Goal: Information Seeking & Learning: Learn about a topic

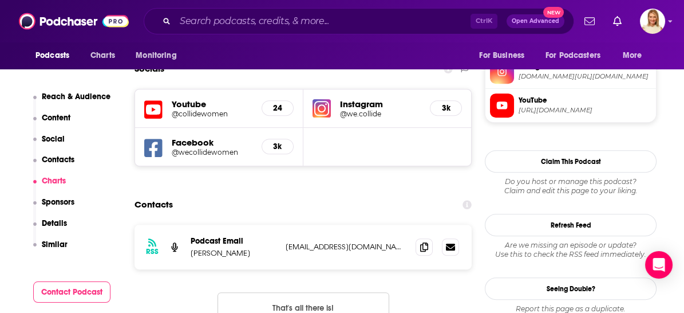
scroll to position [1018, 0]
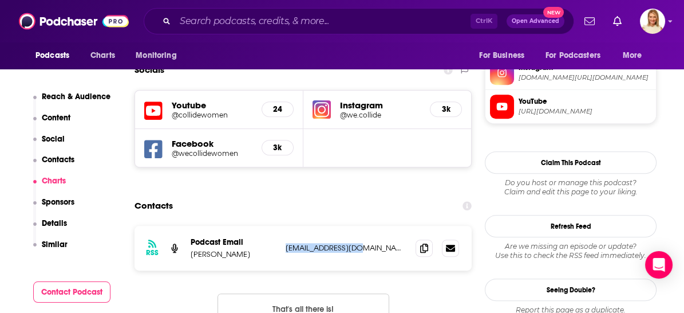
drag, startPoint x: 353, startPoint y: 179, endPoint x: 282, endPoint y: 178, distance: 71.6
click at [282, 226] on div "RSS Podcast Email Willow Weston [EMAIL_ADDRESS][DOMAIN_NAME] [EMAIL_ADDRESS][DO…" at bounding box center [303, 248] width 337 height 45
copy p "[EMAIL_ADDRESS][DOMAIN_NAME]"
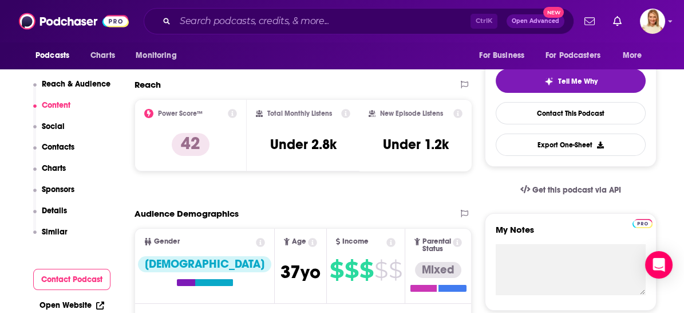
scroll to position [0, 0]
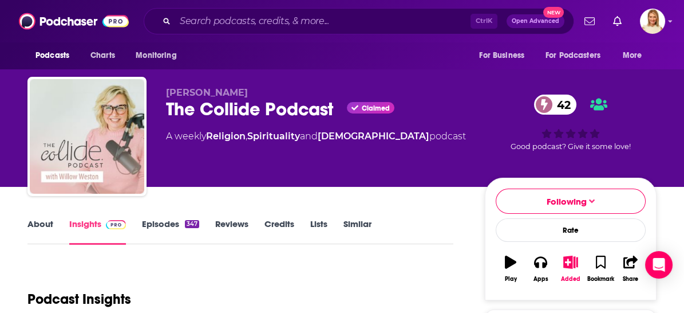
click at [37, 216] on div "About Insights Episodes 347 Reviews Credits Lists Similar" at bounding box center [240, 230] width 426 height 28
click at [39, 219] on link "About" at bounding box center [40, 231] width 26 height 26
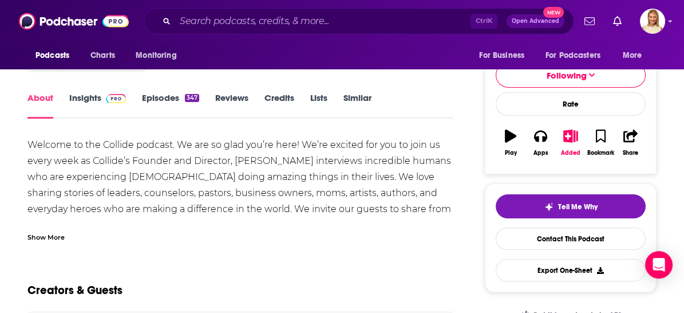
scroll to position [127, 0]
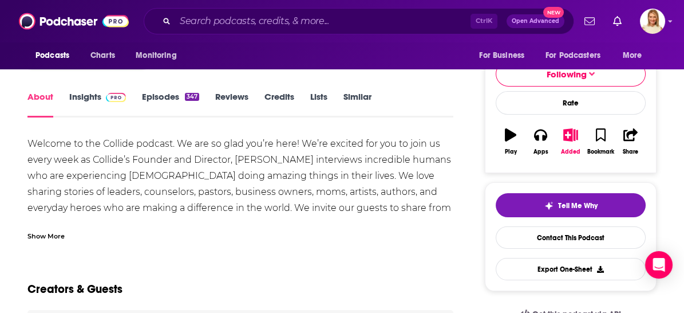
click at [52, 234] on div "Show More" at bounding box center [45, 235] width 37 height 11
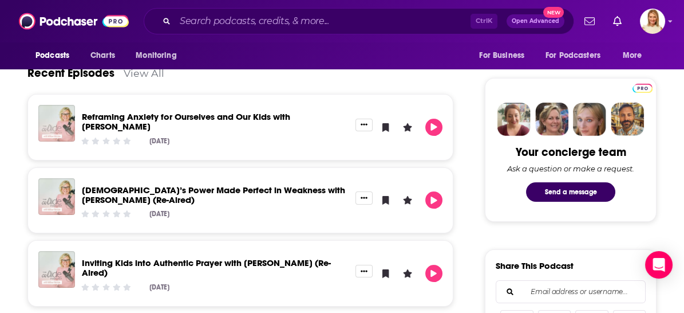
scroll to position [509, 0]
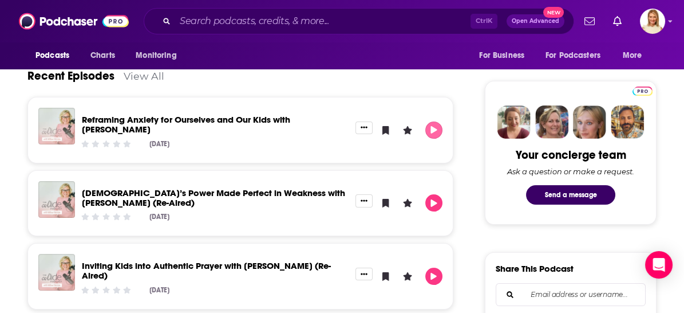
click at [436, 129] on icon "Play" at bounding box center [434, 129] width 6 height 7
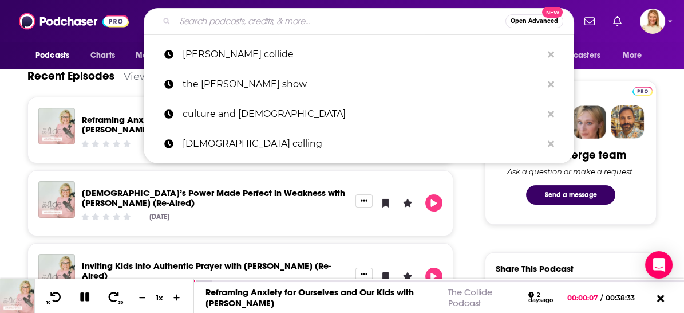
click at [309, 16] on input "Search podcasts, credits, & more..." at bounding box center [340, 21] width 330 height 18
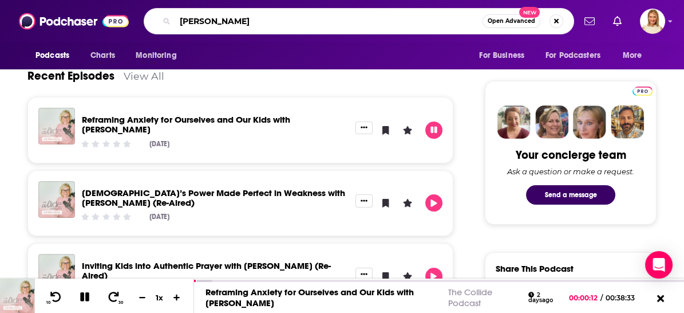
type input "[PERSON_NAME]"
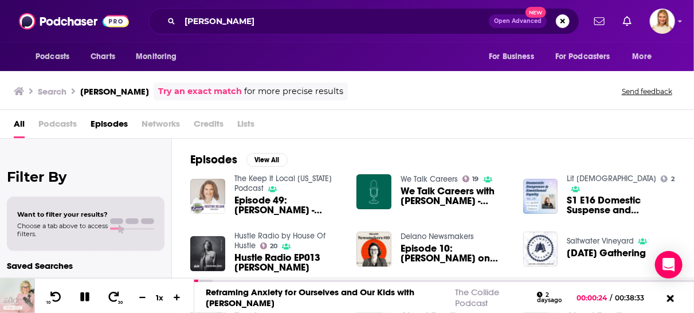
click at [214, 196] on img "Episode 49: Kristine Delano - Maine Writer" at bounding box center [207, 196] width 35 height 35
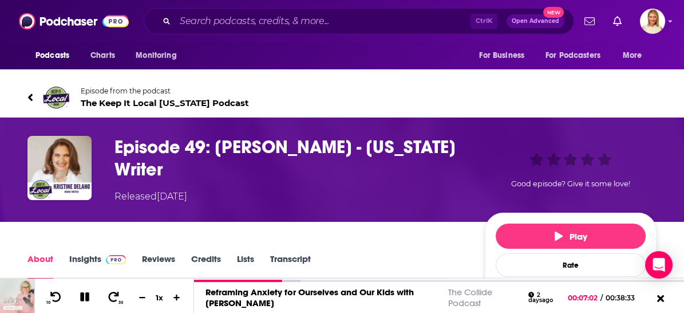
click at [391, 184] on div "Episode 49: [PERSON_NAME] - [US_STATE] Writer Released [DATE] Good episode? Giv…" at bounding box center [341, 170] width 629 height 68
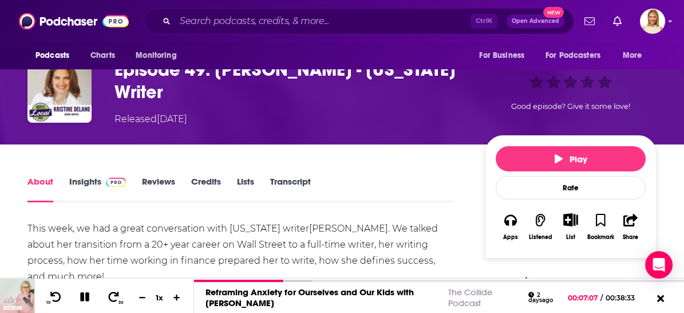
scroll to position [127, 0]
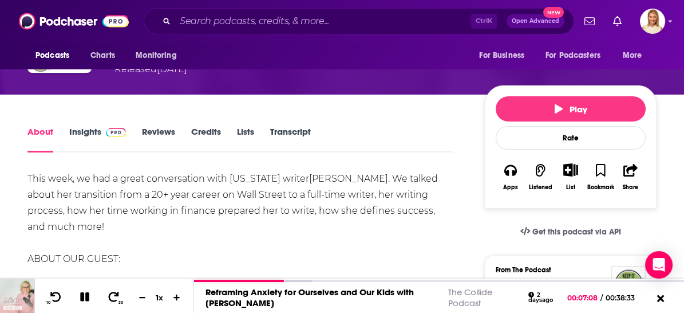
click at [84, 131] on link "Insights" at bounding box center [97, 139] width 57 height 26
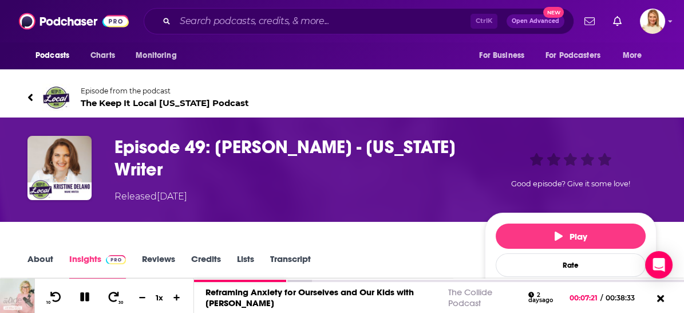
click at [29, 96] on icon at bounding box center [30, 97] width 6 height 11
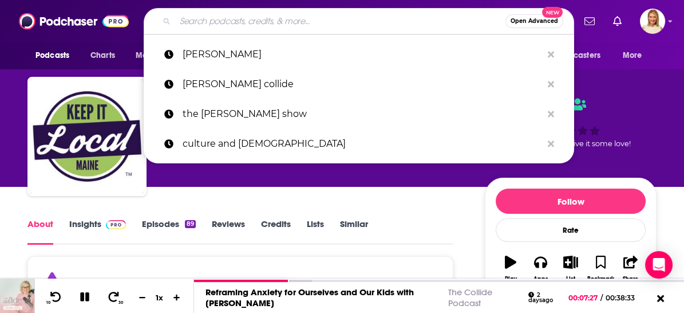
click at [246, 22] on input "Search podcasts, credits, & more..." at bounding box center [340, 21] width 330 height 18
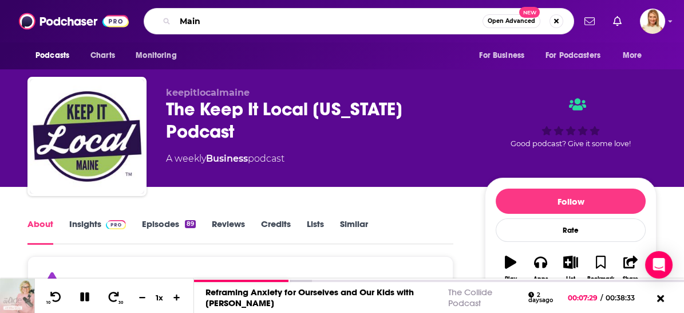
type input "[US_STATE]"
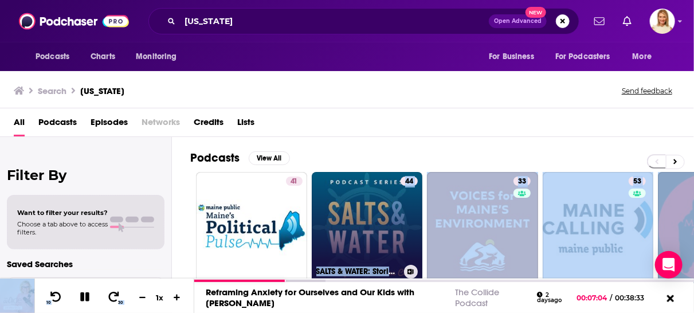
drag, startPoint x: 285, startPoint y: 281, endPoint x: 313, endPoint y: 276, distance: 28.5
click at [313, 276] on div "Podcasts Charts Monitoring [US_STATE] Open Advanced New For Business For Podcas…" at bounding box center [347, 156] width 694 height 313
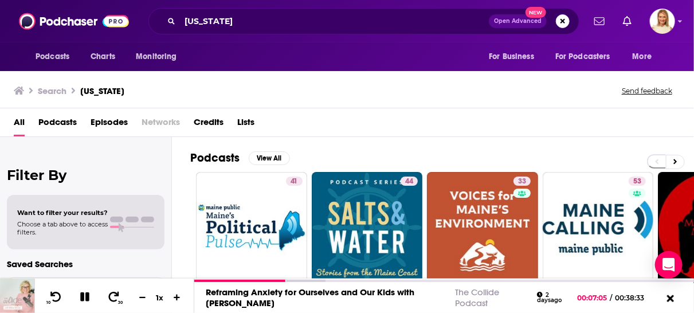
click at [535, 133] on div "All Podcasts Episodes Networks Credits Lists" at bounding box center [349, 124] width 671 height 23
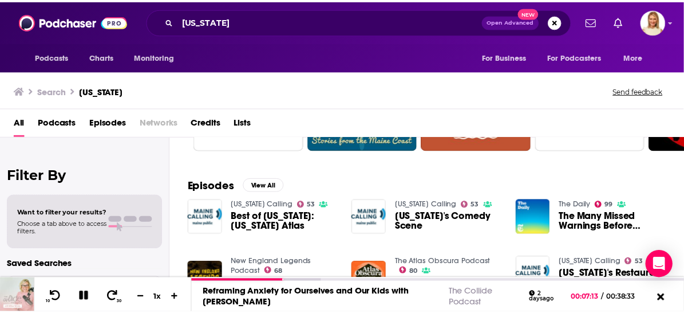
scroll to position [46, 0]
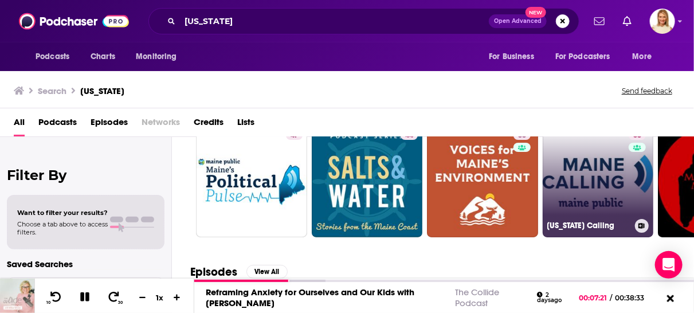
click at [623, 202] on link "53 [US_STATE] Calling" at bounding box center [597, 181] width 111 height 111
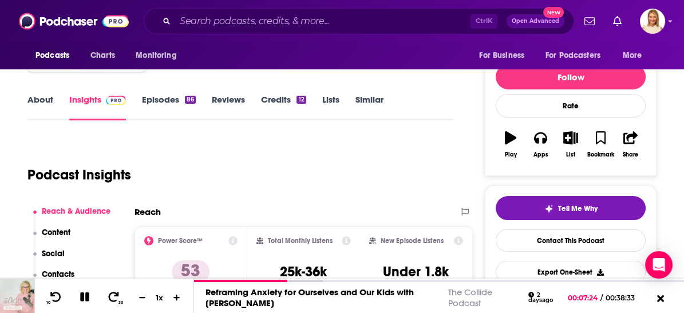
scroll to position [127, 0]
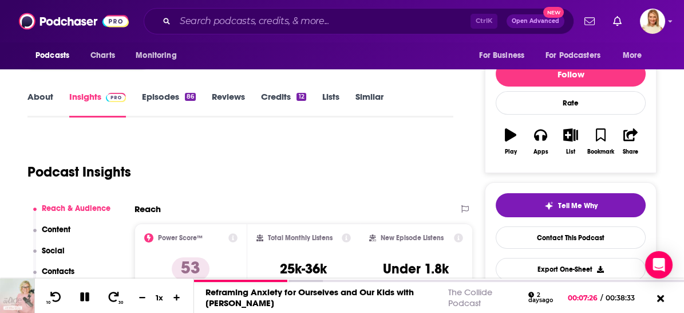
click at [45, 96] on link "About" at bounding box center [40, 104] width 26 height 26
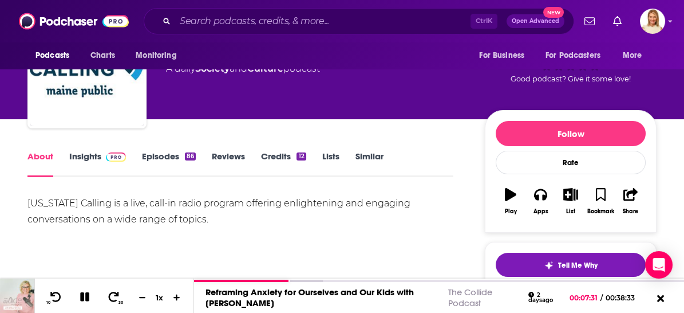
scroll to position [64, 0]
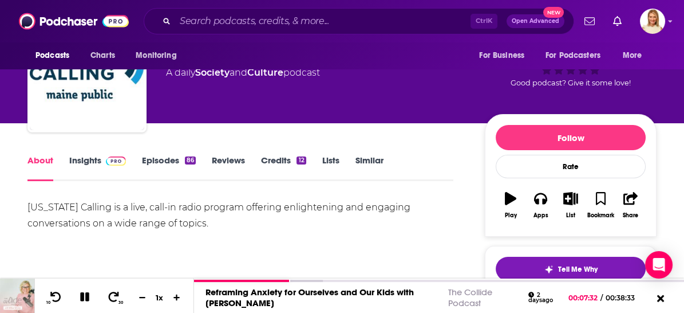
click at [170, 161] on link "Episodes 86" at bounding box center [169, 168] width 54 height 26
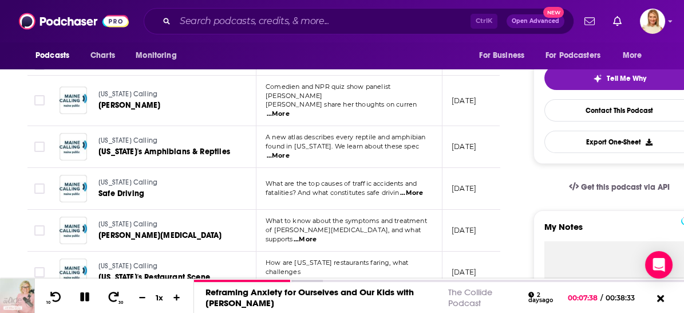
scroll to position [191, 0]
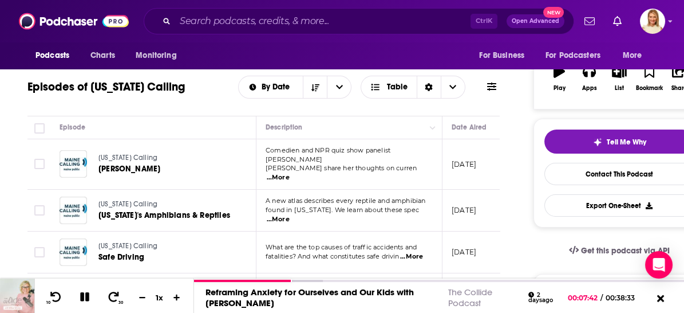
click at [290, 173] on span "...More" at bounding box center [278, 177] width 23 height 9
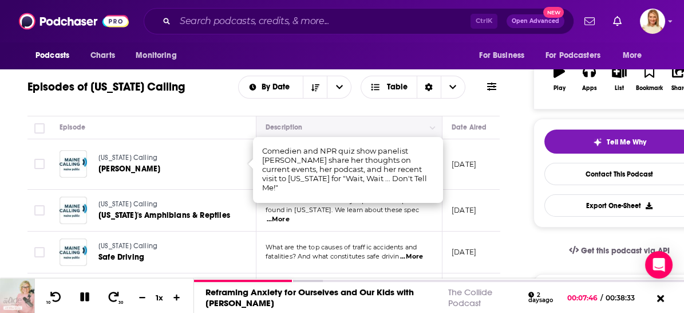
click at [382, 133] on div "Description" at bounding box center [349, 127] width 167 height 14
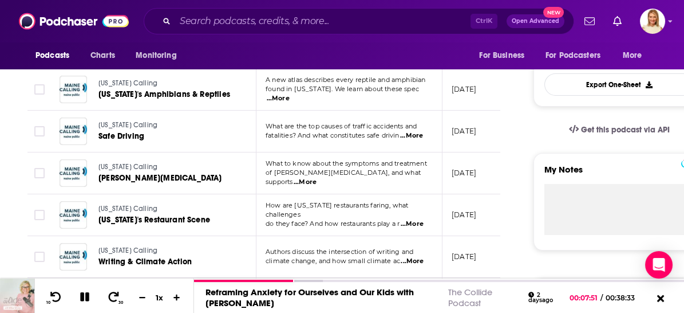
scroll to position [318, 0]
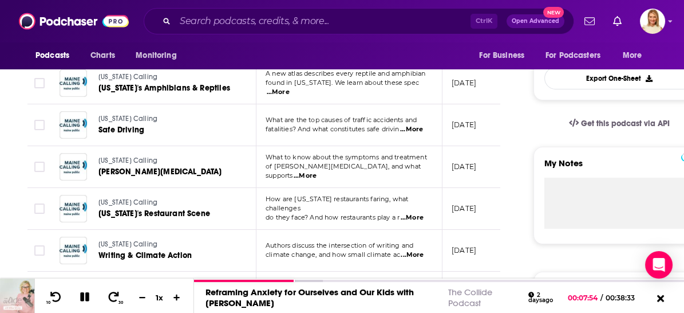
click at [414, 250] on span "...More" at bounding box center [412, 254] width 23 height 9
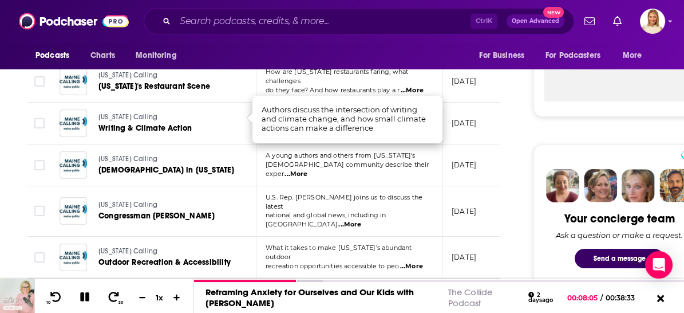
scroll to position [573, 0]
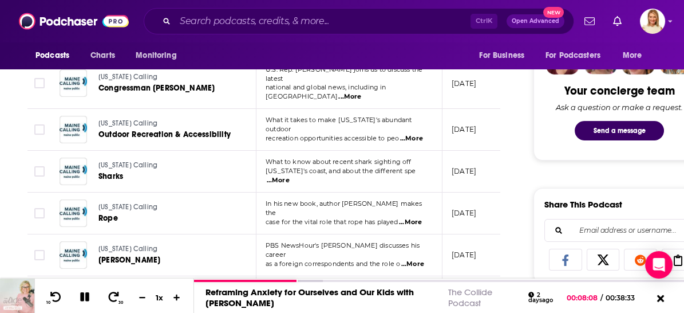
click at [418, 218] on span "...More" at bounding box center [410, 222] width 23 height 9
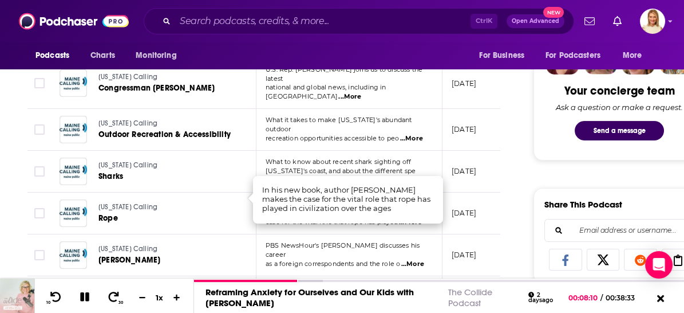
click at [212, 168] on td "[US_STATE] Calling Sharks" at bounding box center [153, 172] width 206 height 42
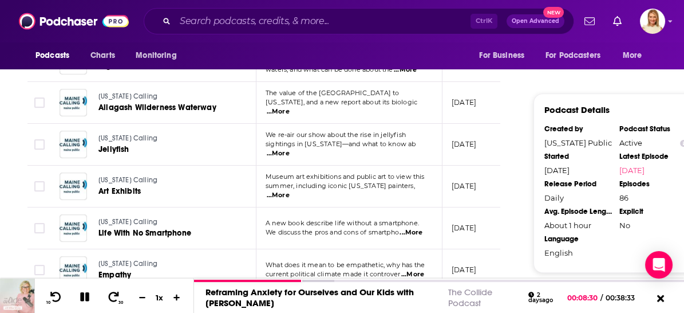
scroll to position [1081, 0]
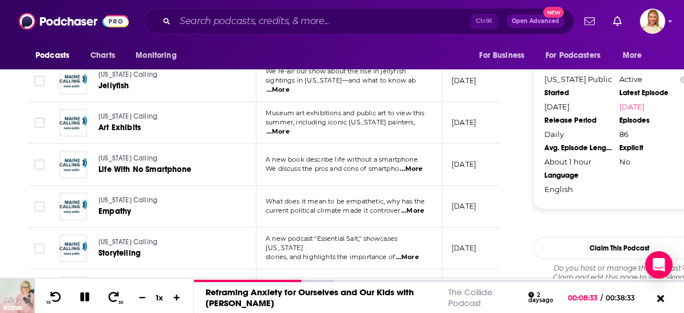
click at [414, 253] on span "...More" at bounding box center [407, 257] width 23 height 9
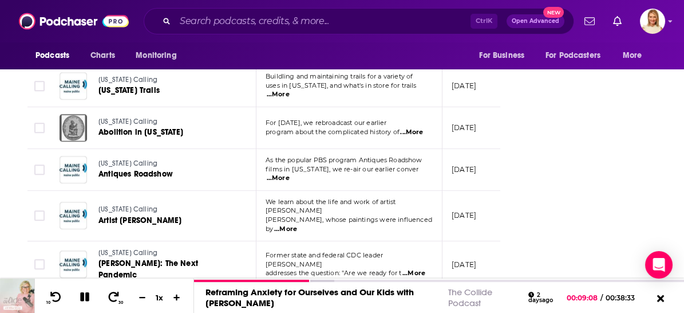
scroll to position [2227, 0]
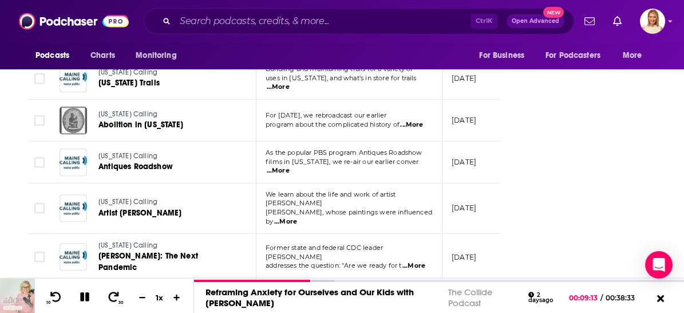
click at [417, 306] on span "...More" at bounding box center [412, 310] width 23 height 9
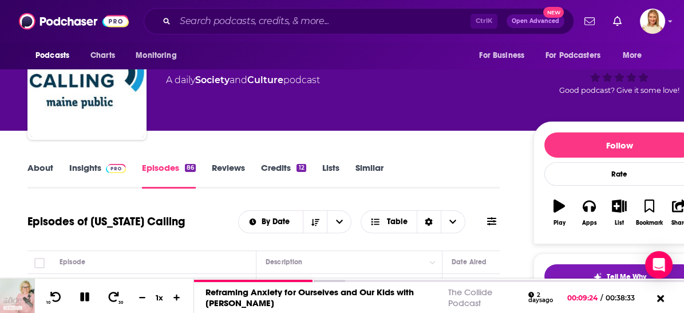
scroll to position [127, 0]
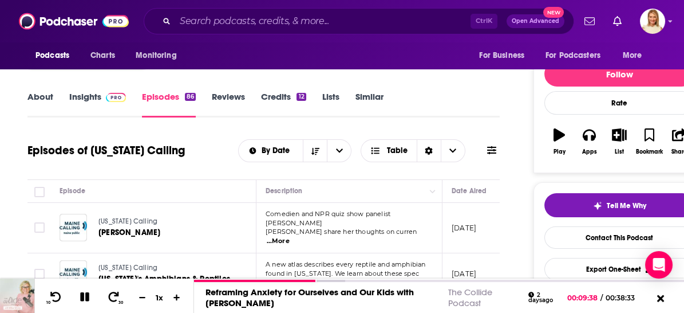
click at [290, 237] on span "...More" at bounding box center [278, 241] width 23 height 9
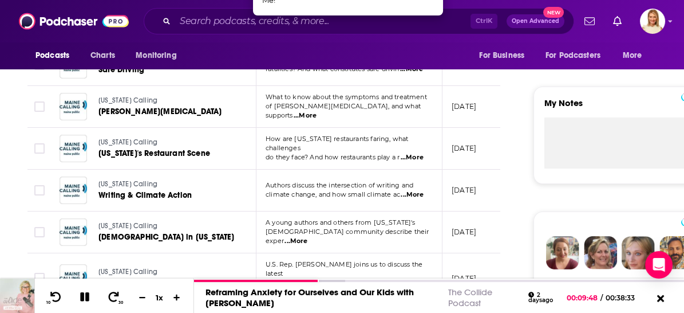
scroll to position [381, 0]
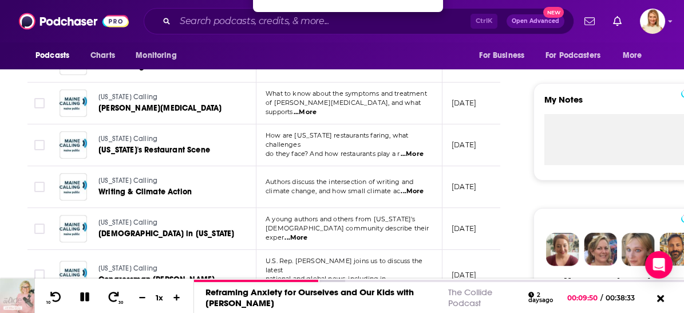
click at [308, 233] on span "...More" at bounding box center [296, 237] width 23 height 9
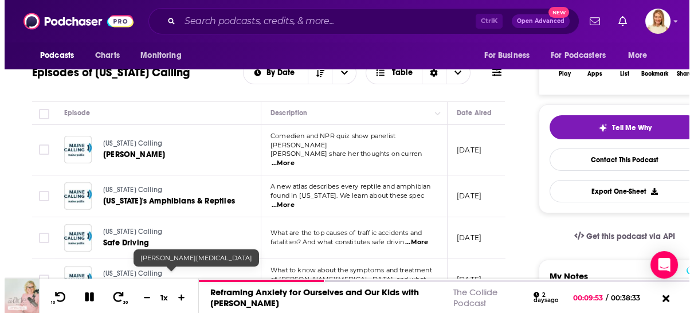
scroll to position [0, 0]
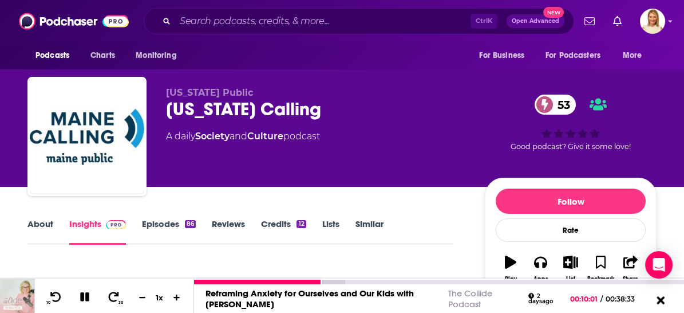
click at [659, 297] on icon at bounding box center [660, 299] width 14 height 11
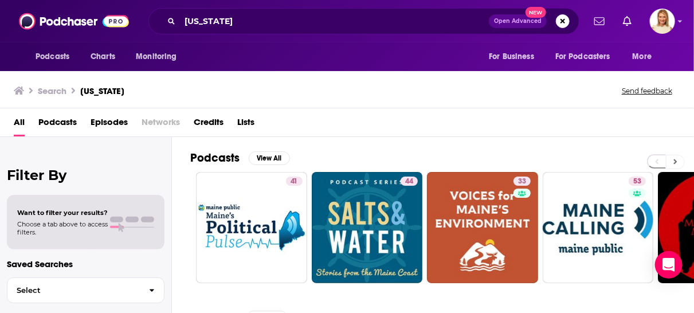
click at [674, 160] on icon at bounding box center [675, 161] width 4 height 8
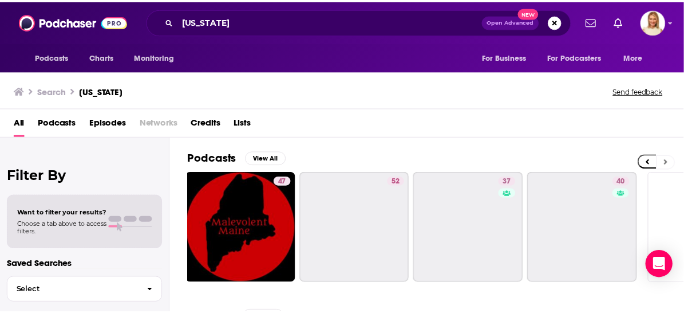
scroll to position [0, 503]
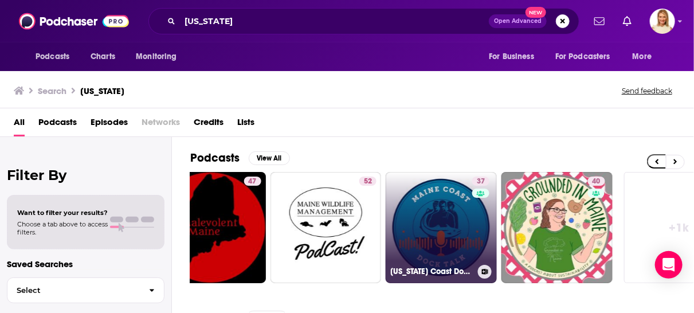
click at [470, 215] on link "37 [US_STATE] Coast Dock Talk" at bounding box center [440, 227] width 111 height 111
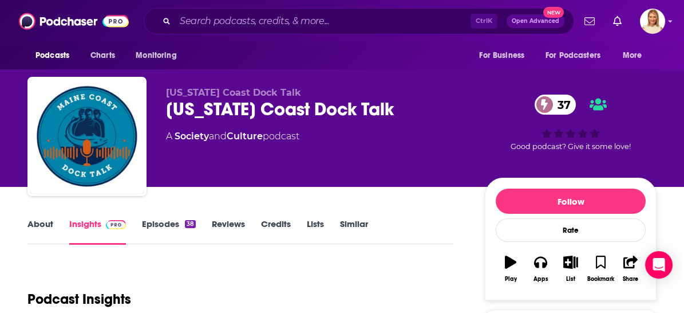
click at [47, 221] on link "About" at bounding box center [40, 231] width 26 height 26
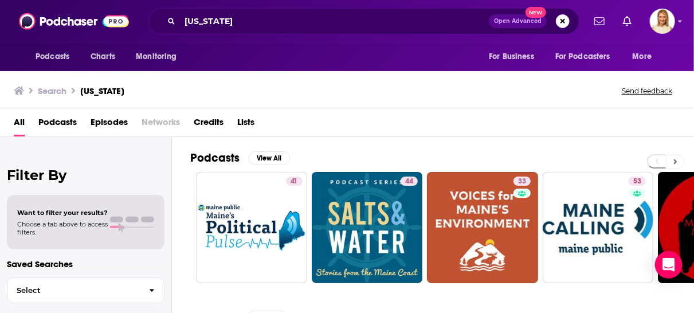
click at [674, 159] on icon at bounding box center [675, 161] width 3 height 5
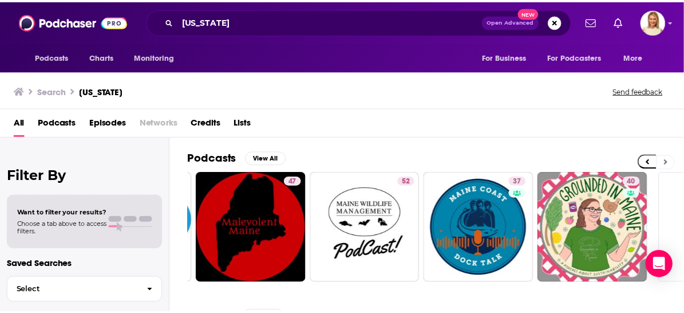
scroll to position [0, 503]
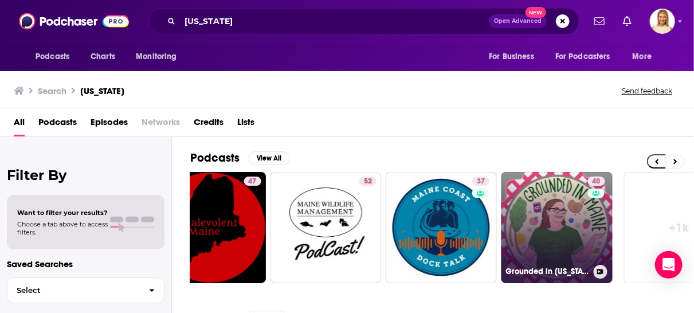
click at [548, 247] on link "40 Grounded in [US_STATE]" at bounding box center [556, 227] width 111 height 111
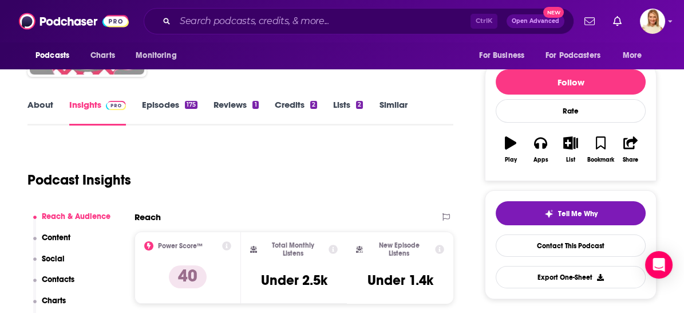
scroll to position [127, 0]
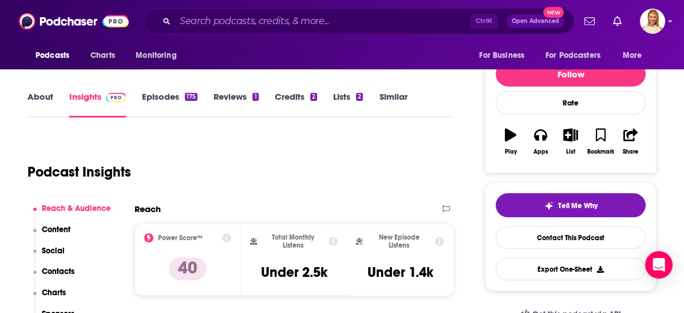
click at [36, 94] on link "About" at bounding box center [40, 104] width 26 height 26
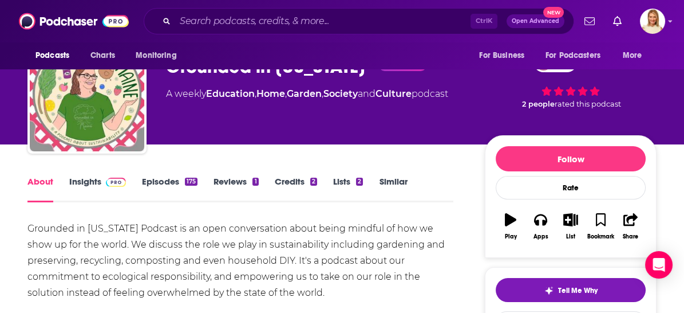
scroll to position [64, 0]
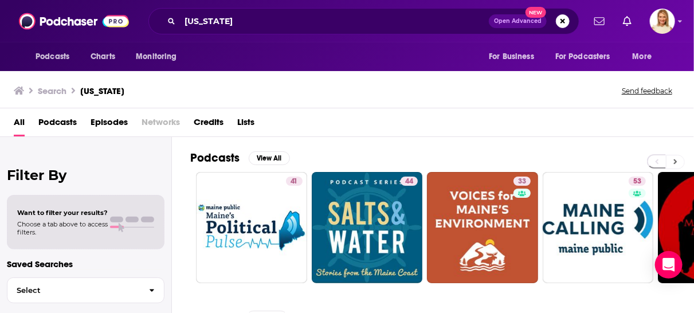
click at [675, 160] on icon at bounding box center [675, 161] width 3 height 5
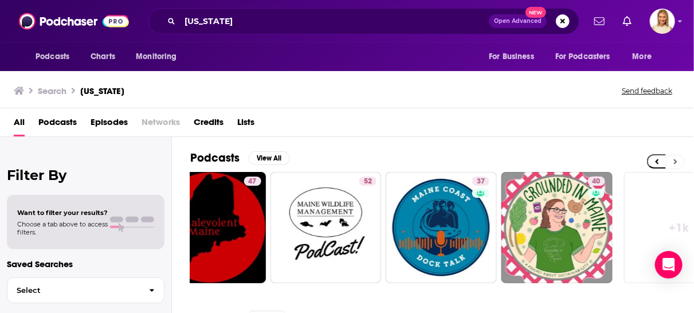
click at [675, 160] on icon at bounding box center [675, 161] width 3 height 5
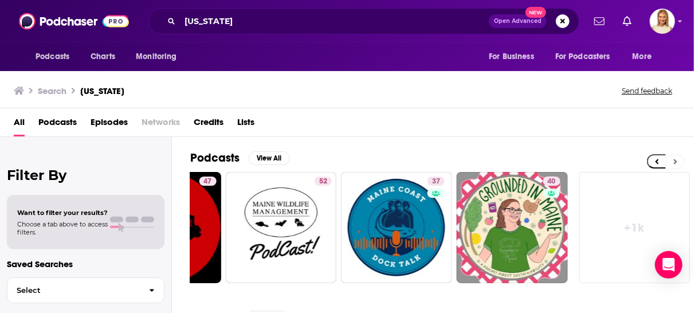
scroll to position [0, 548]
click at [266, 156] on button "View All" at bounding box center [269, 158] width 41 height 14
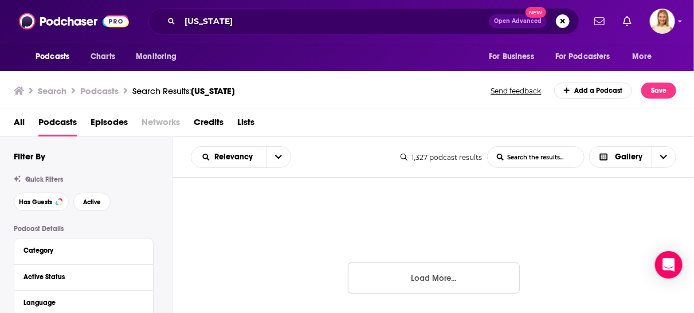
scroll to position [1440, 0]
click at [439, 275] on button "Load More..." at bounding box center [434, 276] width 172 height 31
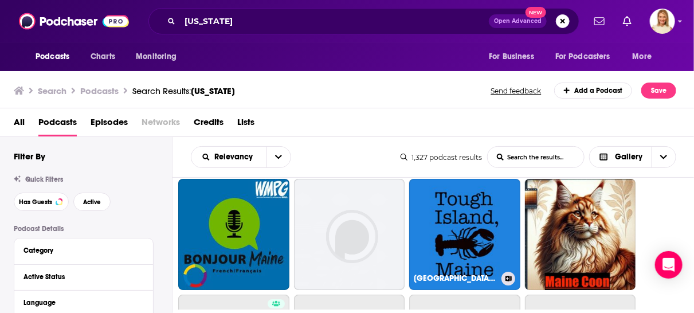
scroll to position [1631, 0]
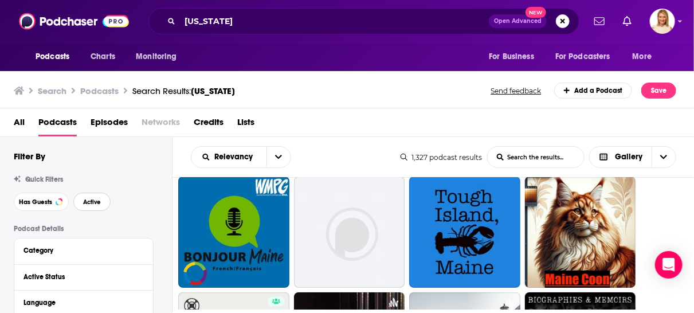
click at [91, 200] on span "Active" at bounding box center [92, 202] width 18 height 6
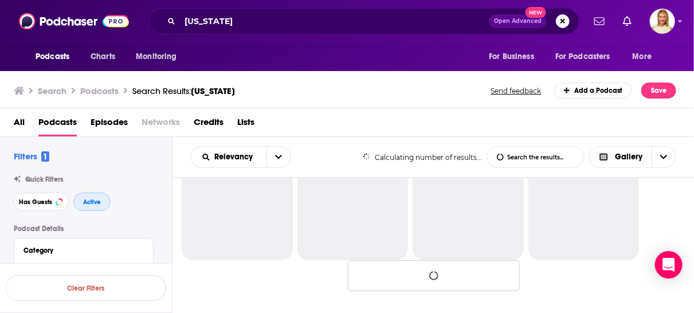
scroll to position [619, 0]
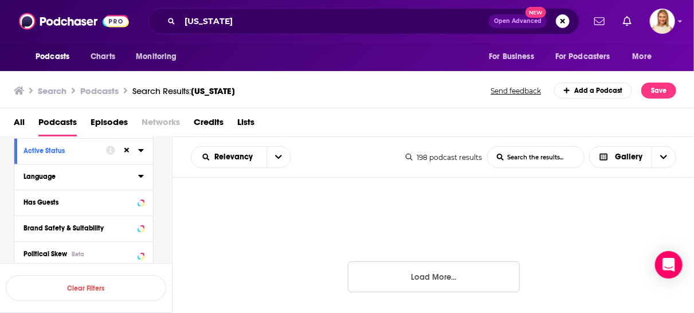
scroll to position [127, 0]
click at [143, 206] on div at bounding box center [133, 201] width 22 height 14
click at [141, 199] on icon at bounding box center [140, 200] width 5 height 3
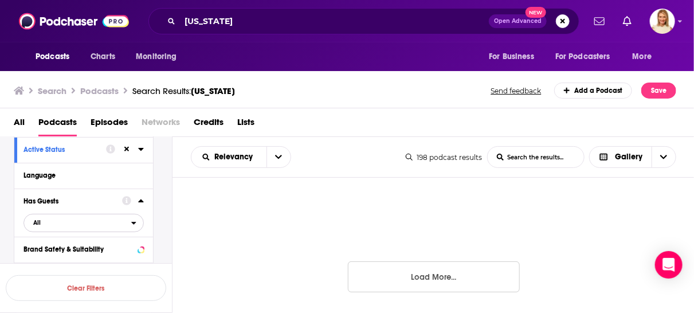
click at [126, 220] on span "All" at bounding box center [77, 222] width 107 height 15
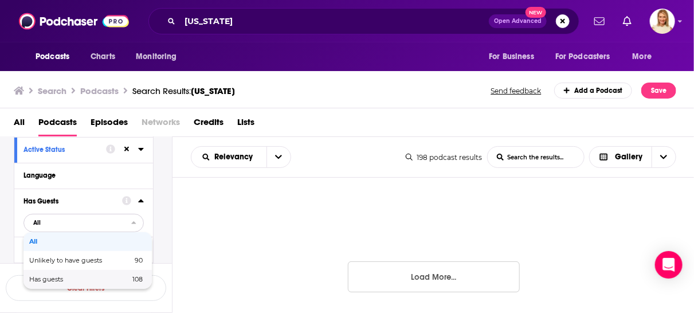
click at [80, 279] on span "Has guests" at bounding box center [62, 279] width 67 height 6
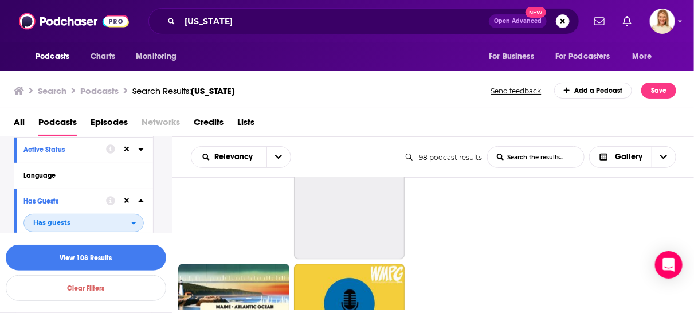
scroll to position [1250, 0]
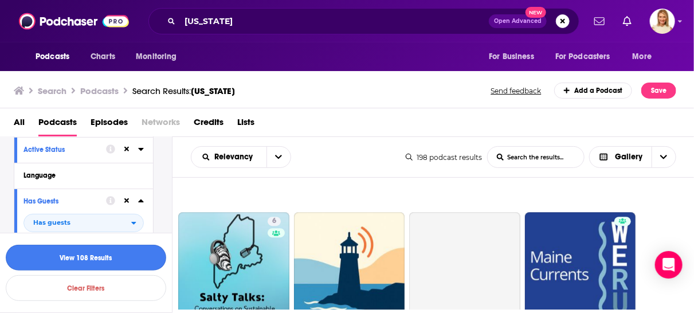
click at [119, 255] on button "View 108 Results" at bounding box center [86, 258] width 160 height 26
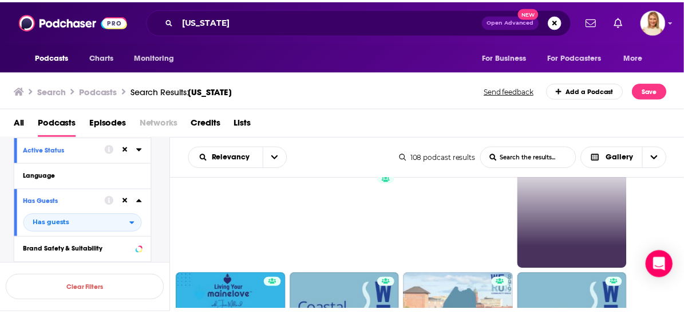
scroll to position [827, 0]
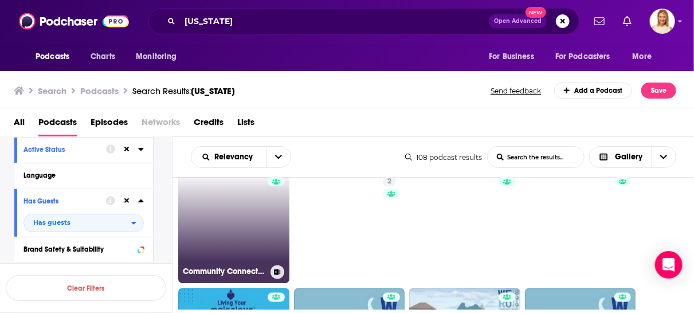
click at [238, 246] on link "Community Connections in [US_STATE]" at bounding box center [233, 227] width 111 height 111
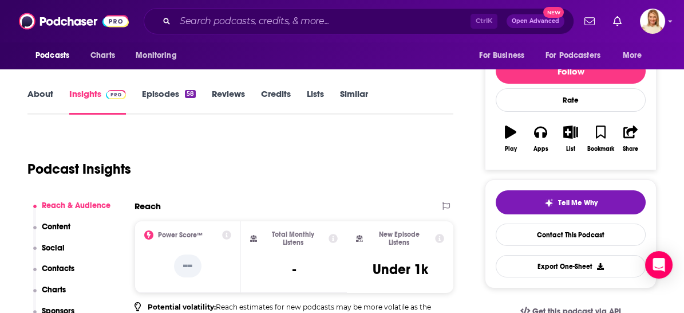
scroll to position [127, 0]
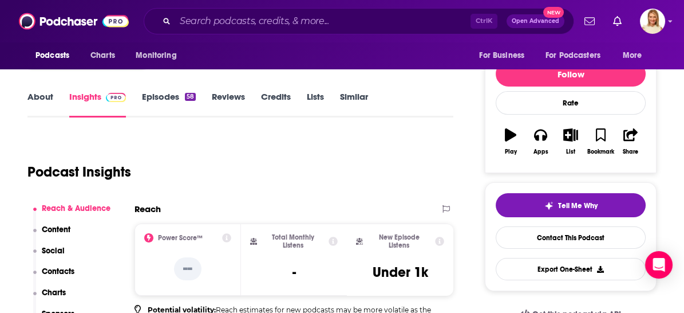
click at [39, 93] on link "About" at bounding box center [40, 104] width 26 height 26
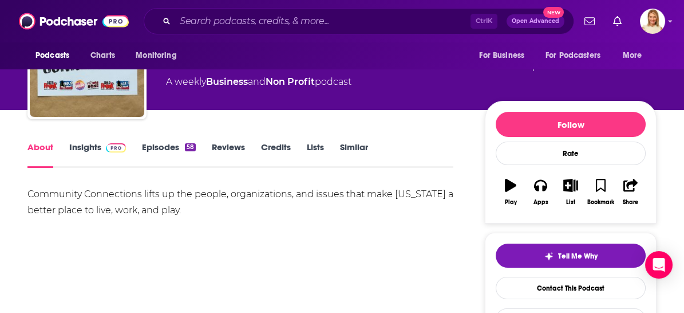
scroll to position [64, 0]
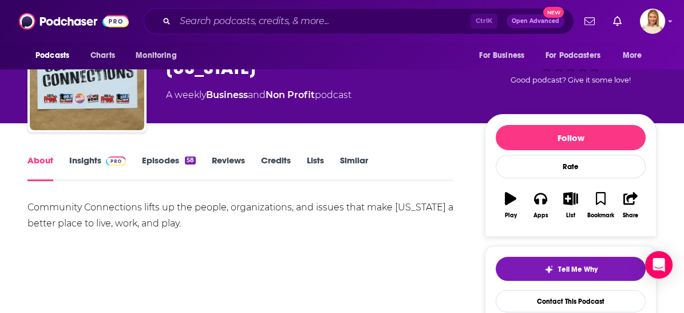
click at [162, 160] on link "Episodes 58" at bounding box center [169, 168] width 54 height 26
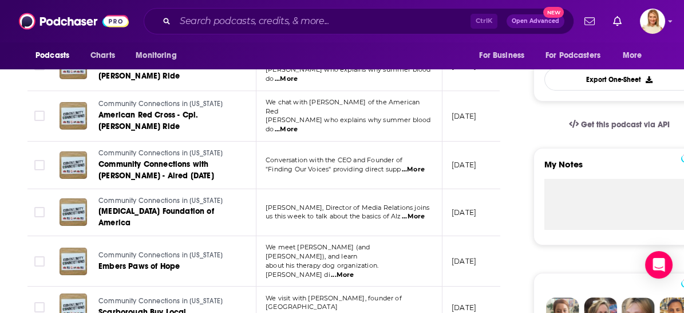
scroll to position [318, 0]
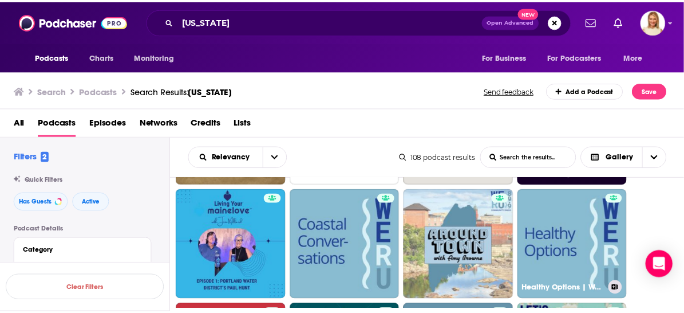
scroll to position [954, 0]
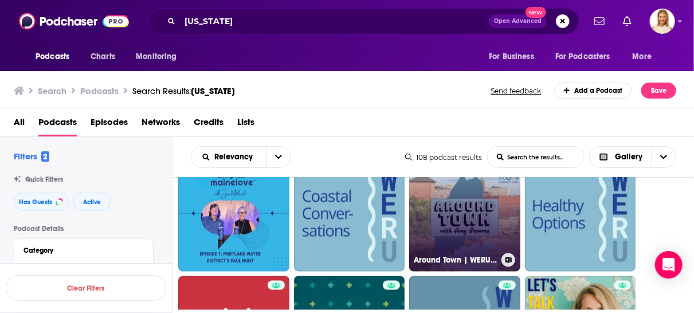
click at [479, 233] on link "Around Town | WERU 89.9 FM [GEOGRAPHIC_DATA], [US_STATE] Local News and Public …" at bounding box center [464, 216] width 111 height 111
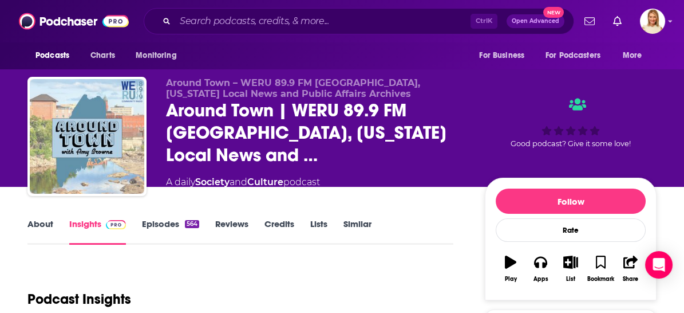
scroll to position [127, 0]
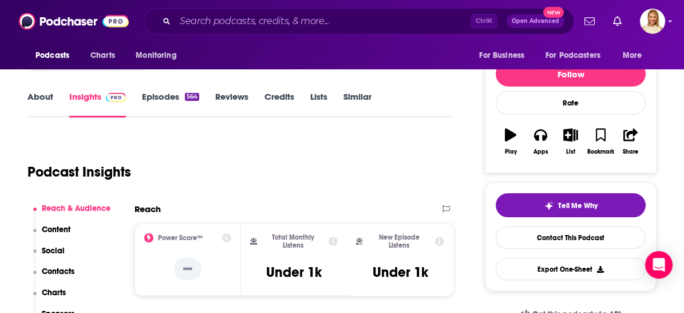
click at [42, 99] on link "About" at bounding box center [40, 104] width 26 height 26
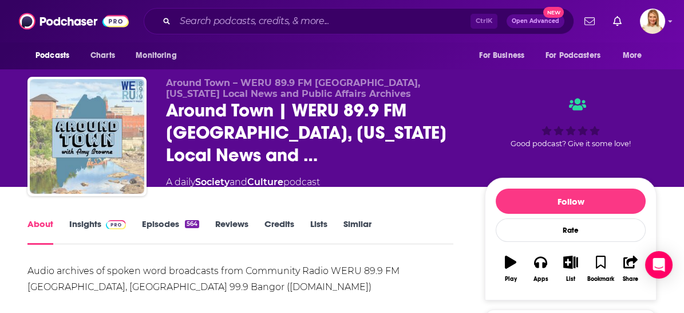
click at [156, 225] on link "Episodes 564" at bounding box center [170, 231] width 57 height 26
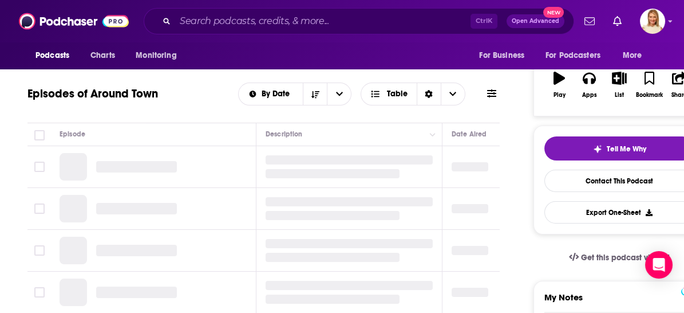
scroll to position [191, 0]
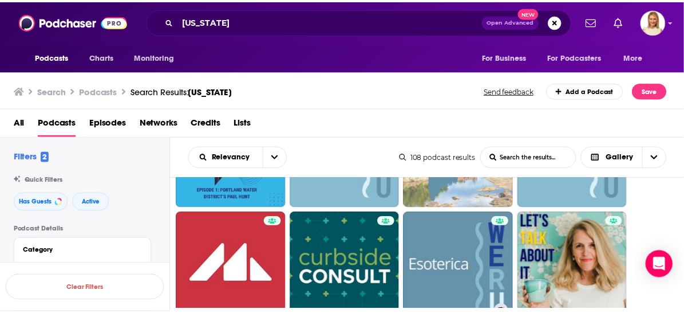
scroll to position [1018, 0]
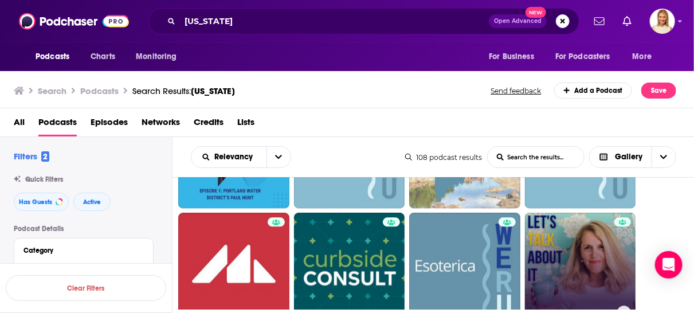
click at [585, 248] on link "Let's Talk About It | WERU 89.9 FM [GEOGRAPHIC_DATA], [US_STATE] Local News and…" at bounding box center [580, 267] width 111 height 111
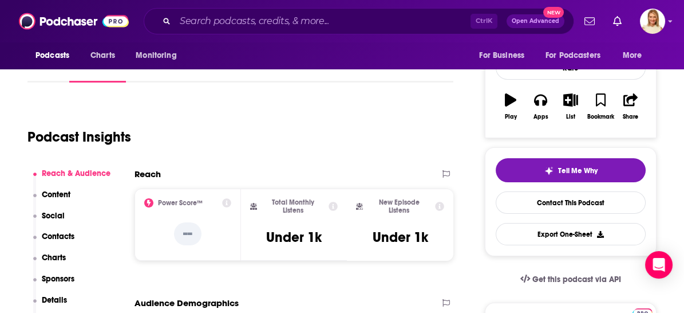
scroll to position [64, 0]
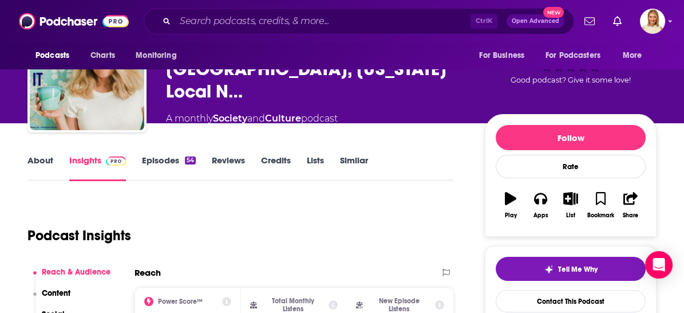
click at [42, 157] on link "About" at bounding box center [40, 168] width 26 height 26
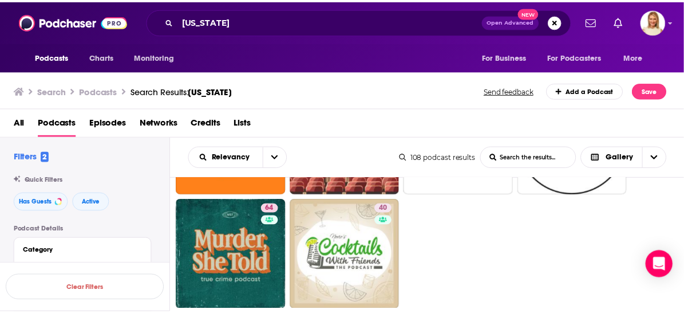
scroll to position [1377, 0]
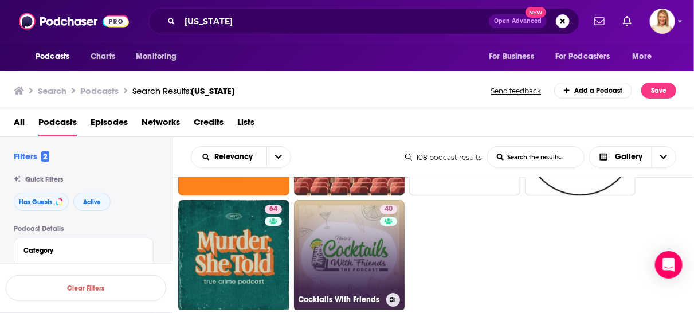
click at [384, 264] on div "40" at bounding box center [390, 248] width 20 height 88
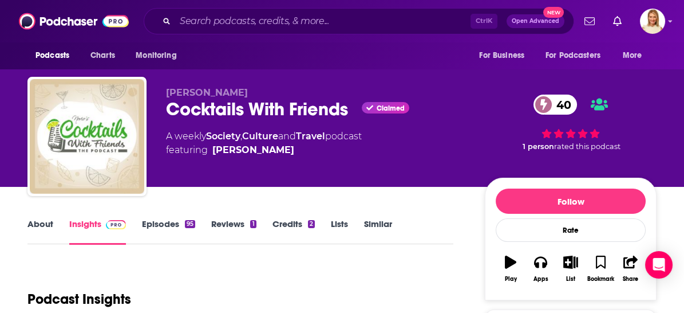
click at [45, 223] on link "About" at bounding box center [40, 231] width 26 height 26
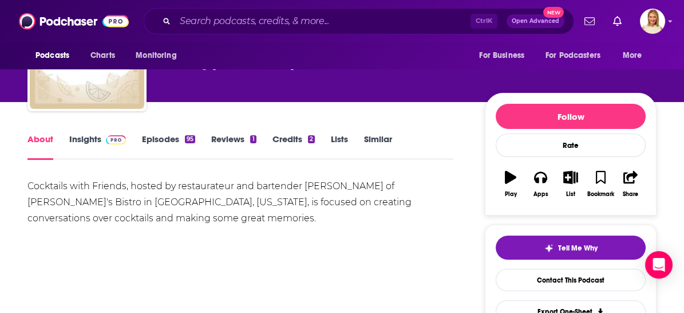
scroll to position [127, 0]
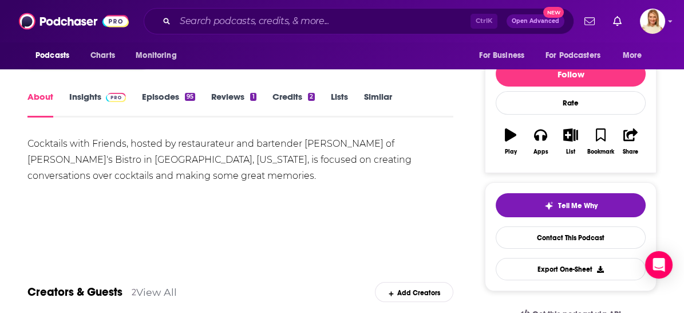
click at [162, 95] on link "Episodes 95" at bounding box center [168, 104] width 53 height 26
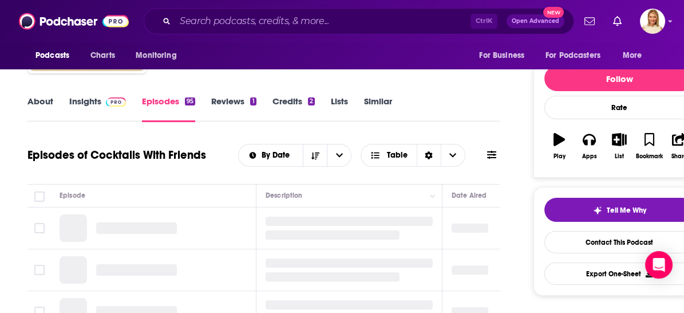
scroll to position [191, 0]
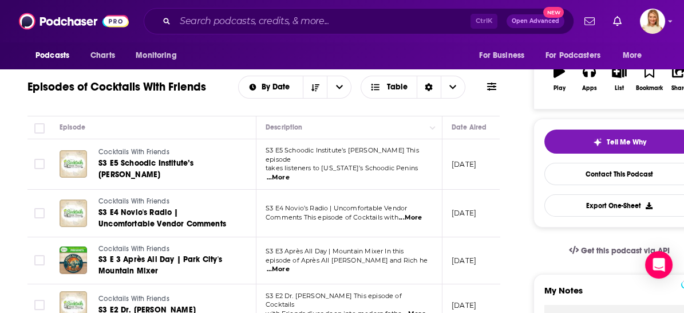
click at [290, 173] on span "...More" at bounding box center [278, 177] width 23 height 9
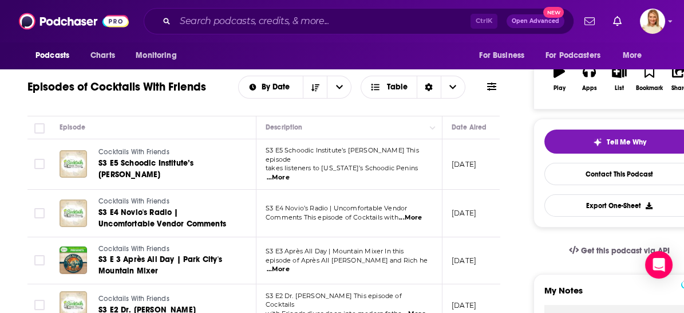
click at [414, 213] on span "...More" at bounding box center [410, 217] width 23 height 9
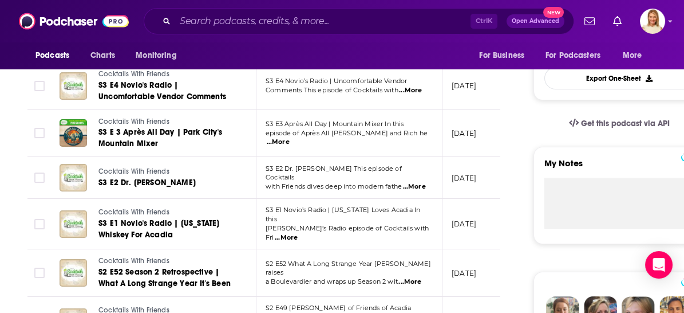
scroll to position [381, 0]
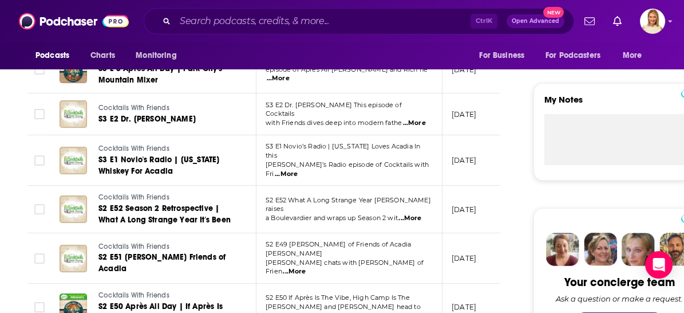
click at [306, 267] on span "...More" at bounding box center [294, 271] width 23 height 9
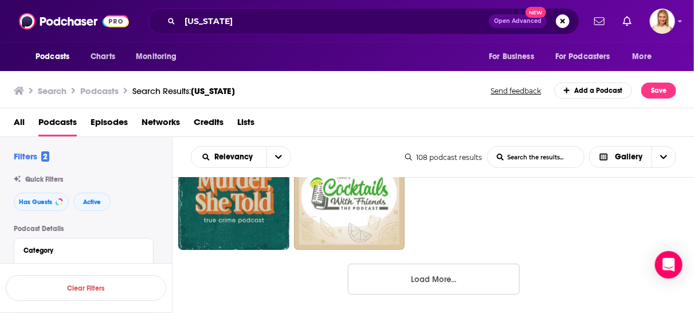
scroll to position [1440, 0]
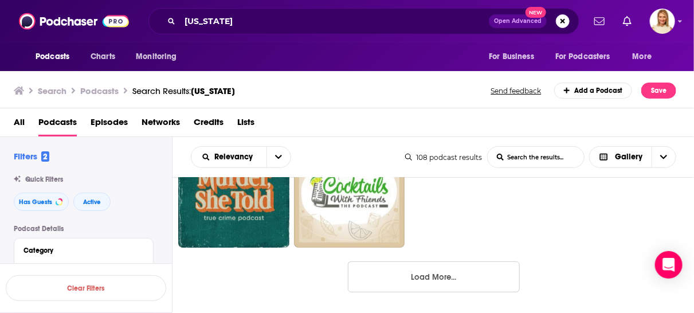
click at [452, 275] on button "Load More..." at bounding box center [434, 276] width 172 height 31
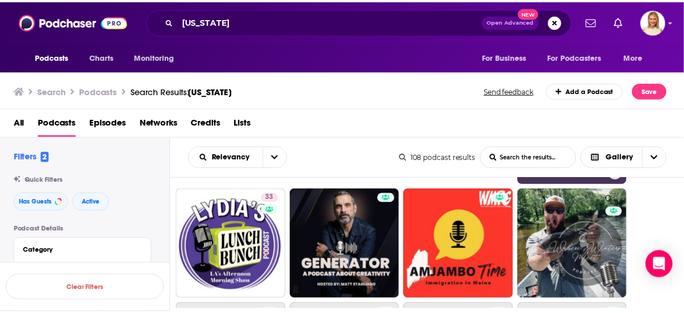
scroll to position [1759, 0]
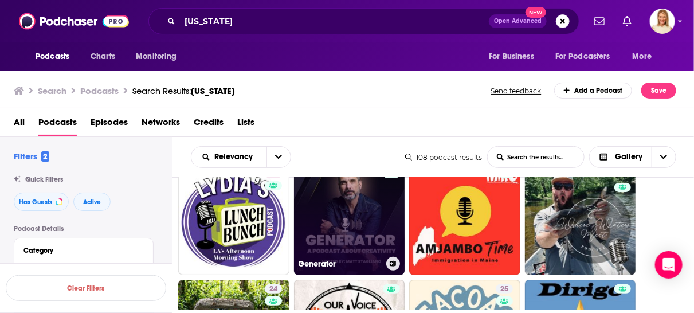
click at [371, 229] on link "Generator" at bounding box center [349, 219] width 111 height 111
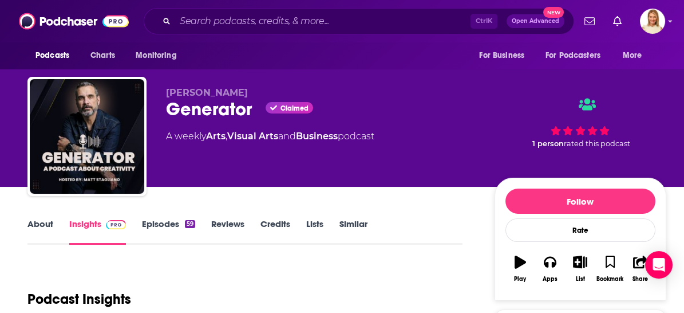
click at [31, 222] on link "About" at bounding box center [40, 231] width 26 height 26
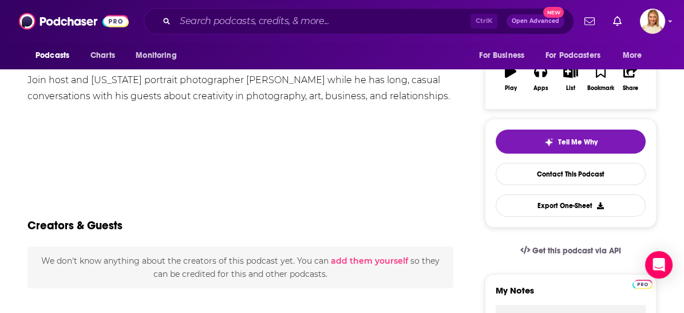
scroll to position [64, 0]
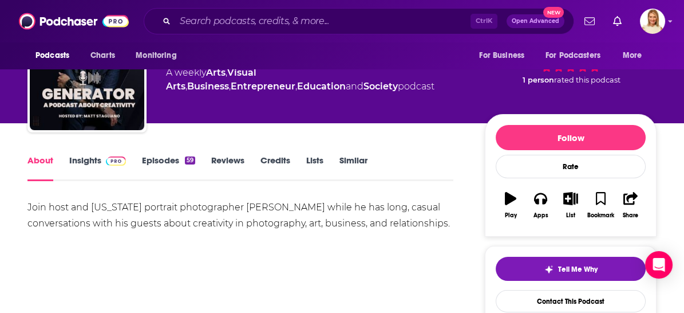
click at [165, 159] on link "Episodes 59" at bounding box center [168, 168] width 53 height 26
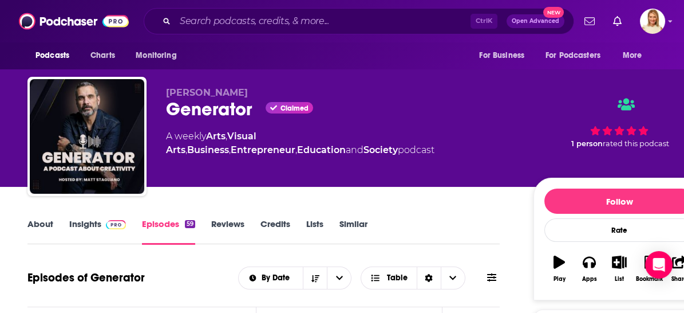
scroll to position [127, 0]
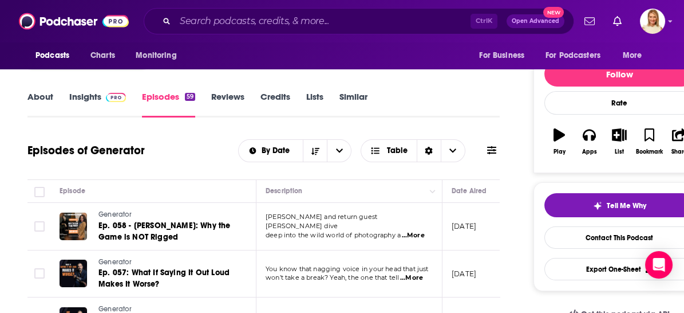
click at [418, 275] on span "...More" at bounding box center [411, 277] width 23 height 9
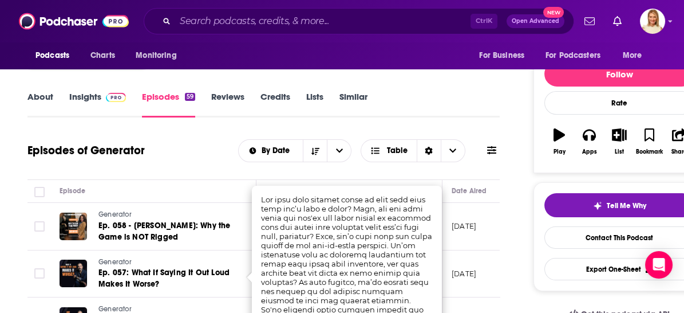
click at [464, 91] on div "About Insights Episodes 59 Reviews Credits Lists Similar" at bounding box center [263, 103] width 472 height 28
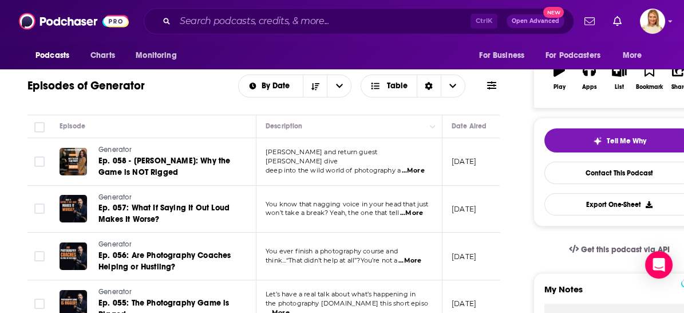
scroll to position [254, 0]
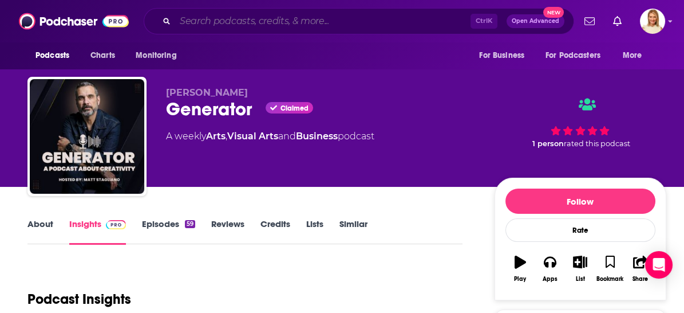
click at [231, 24] on input "Search podcasts, credits, & more..." at bounding box center [323, 21] width 296 height 18
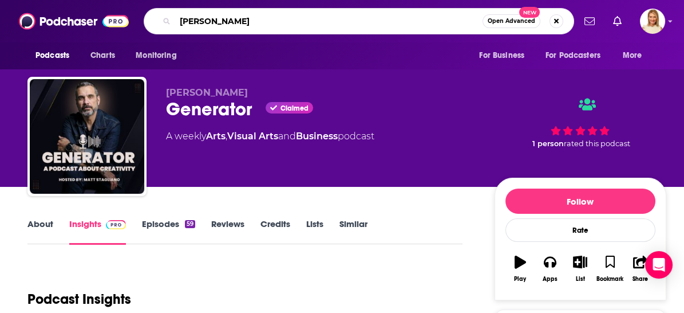
type input "[PERSON_NAME]"
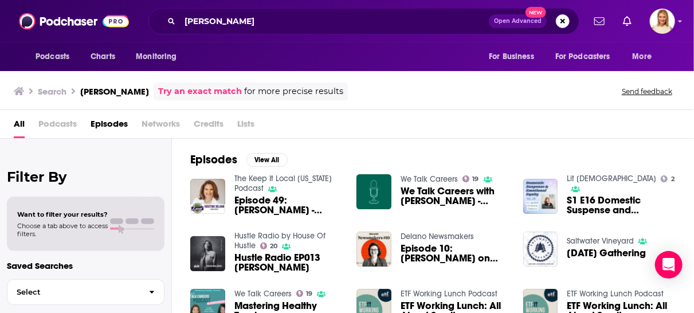
click at [60, 124] on span "Podcasts" at bounding box center [57, 126] width 38 height 23
click at [255, 208] on span "Episode 49: [PERSON_NAME] - [US_STATE] Writer" at bounding box center [288, 204] width 109 height 19
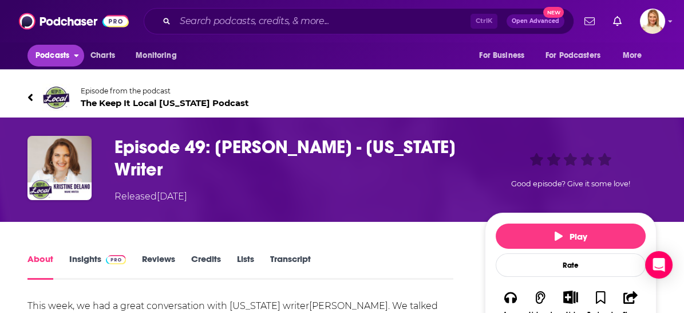
click at [67, 54] on span "Podcasts" at bounding box center [53, 56] width 34 height 16
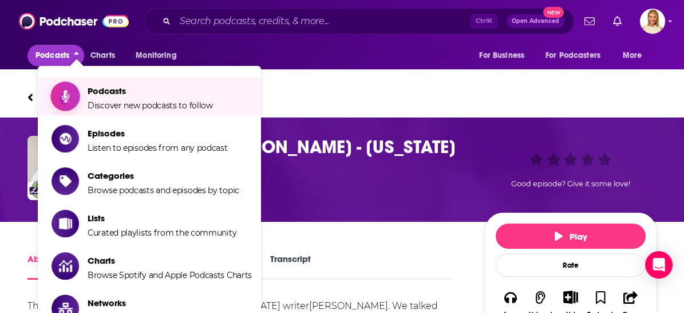
click at [106, 101] on span "Discover new podcasts to follow" at bounding box center [150, 105] width 125 height 10
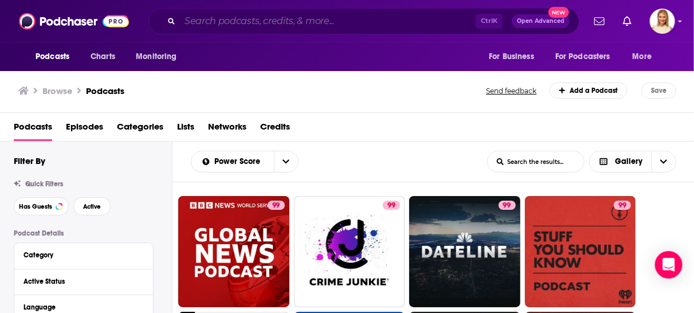
click at [249, 22] on input "Search podcasts, credits, & more..." at bounding box center [328, 21] width 296 height 18
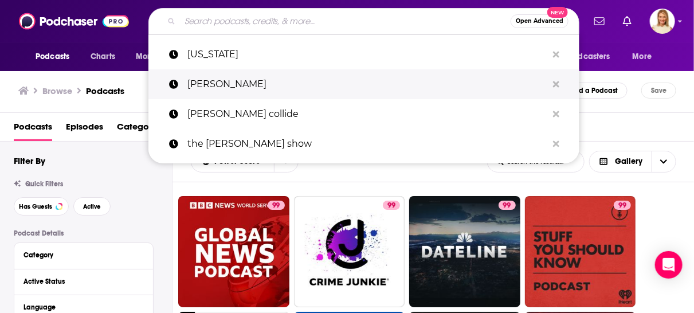
click at [212, 81] on p "[PERSON_NAME]" at bounding box center [367, 84] width 360 height 30
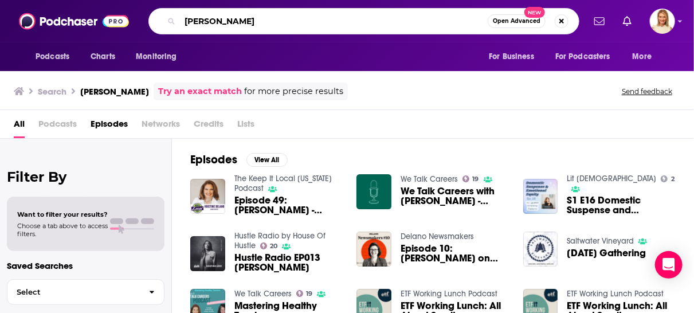
drag, startPoint x: 252, startPoint y: 21, endPoint x: 180, endPoint y: 21, distance: 72.2
click at [180, 21] on input "[PERSON_NAME]" at bounding box center [334, 21] width 308 height 18
type input "we talk careers"
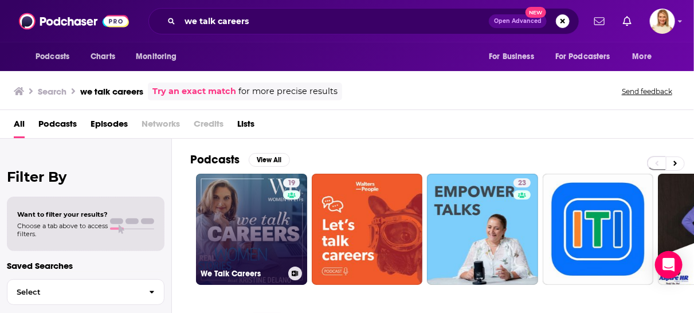
click at [266, 212] on link "19 We Talk Careers" at bounding box center [251, 229] width 111 height 111
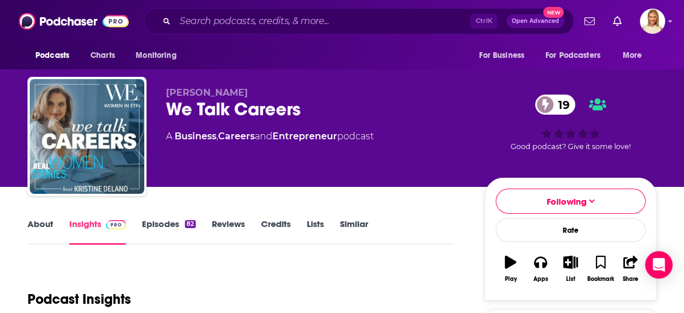
click at [171, 222] on link "Episodes 82" at bounding box center [169, 231] width 54 height 26
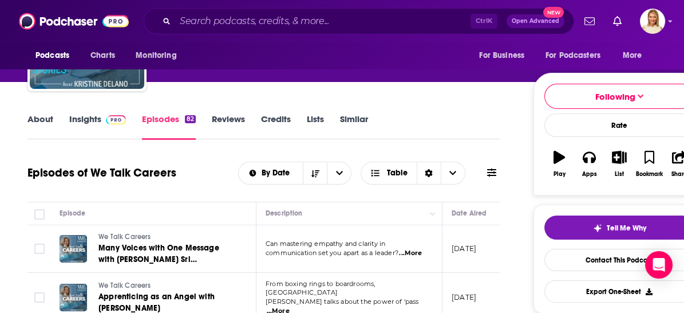
scroll to position [127, 0]
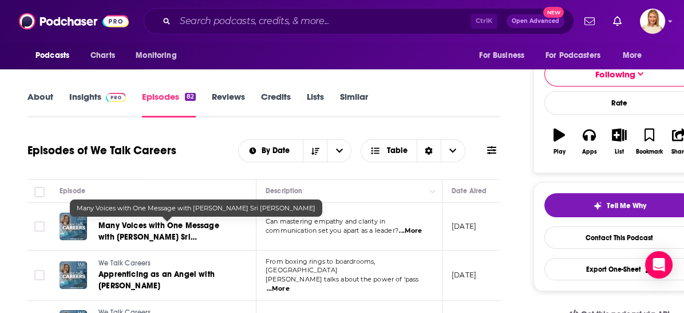
click at [164, 226] on span "Many Voices with One Message with [PERSON_NAME] Sri [PERSON_NAME]" at bounding box center [159, 236] width 121 height 33
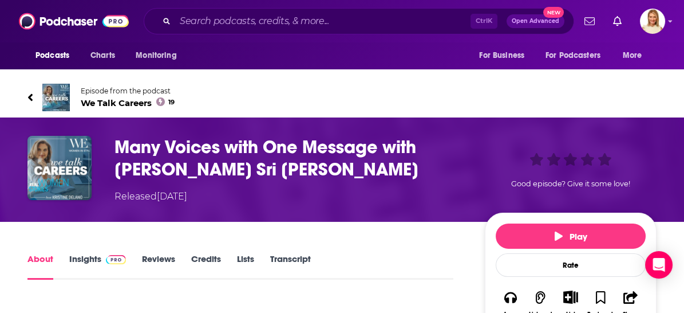
scroll to position [127, 0]
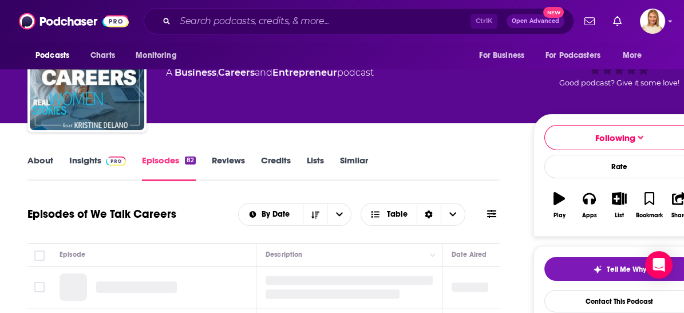
scroll to position [191, 0]
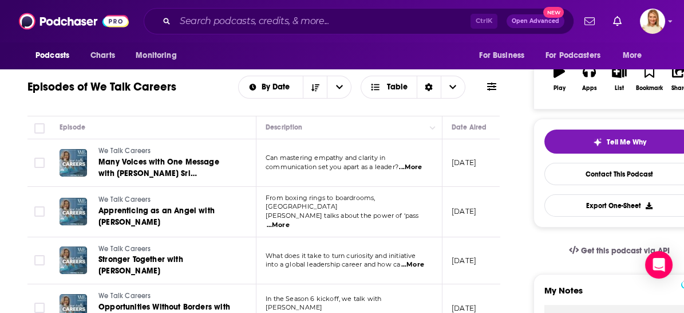
click at [290, 220] on span "...More" at bounding box center [278, 224] width 23 height 9
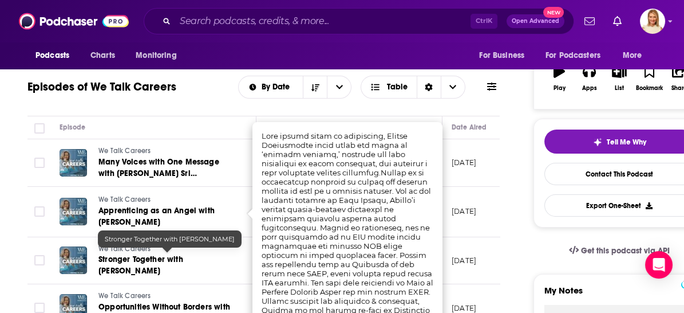
click at [183, 257] on span "Stronger Together with [PERSON_NAME]" at bounding box center [141, 264] width 85 height 21
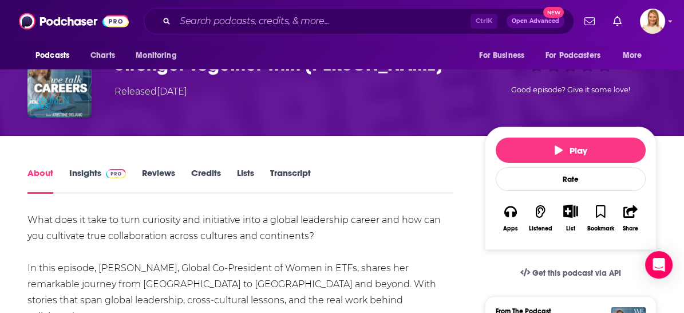
scroll to position [127, 0]
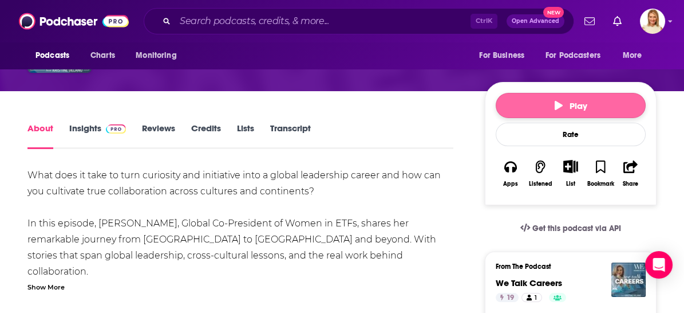
click at [558, 102] on icon "button" at bounding box center [559, 105] width 8 height 9
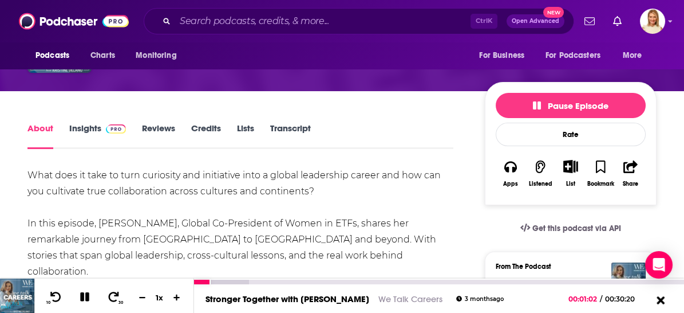
click at [660, 298] on icon at bounding box center [660, 299] width 14 height 11
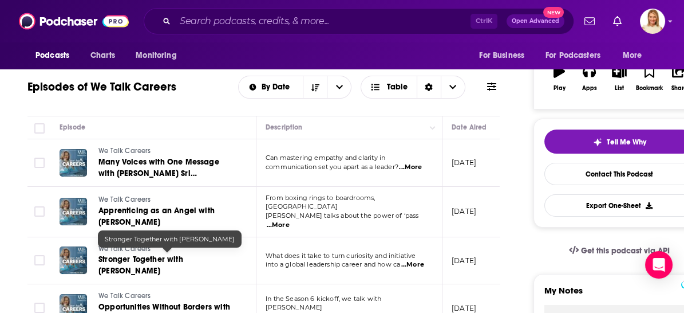
scroll to position [318, 0]
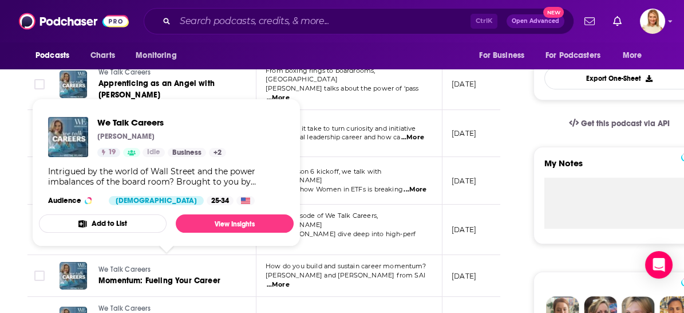
click at [213, 265] on link "We Talk Careers" at bounding box center [160, 270] width 122 height 10
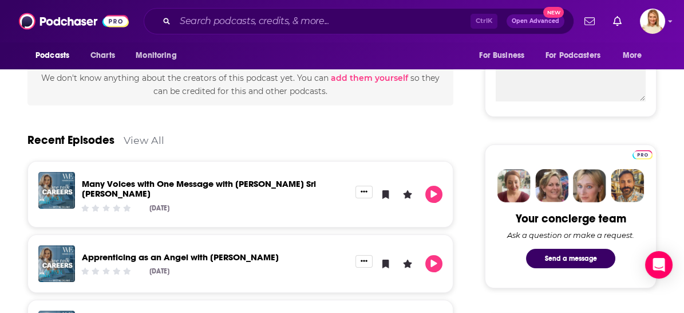
scroll to position [445, 0]
click at [433, 190] on icon "Play" at bounding box center [434, 193] width 6 height 7
